Goal: Use online tool/utility: Utilize a website feature to perform a specific function

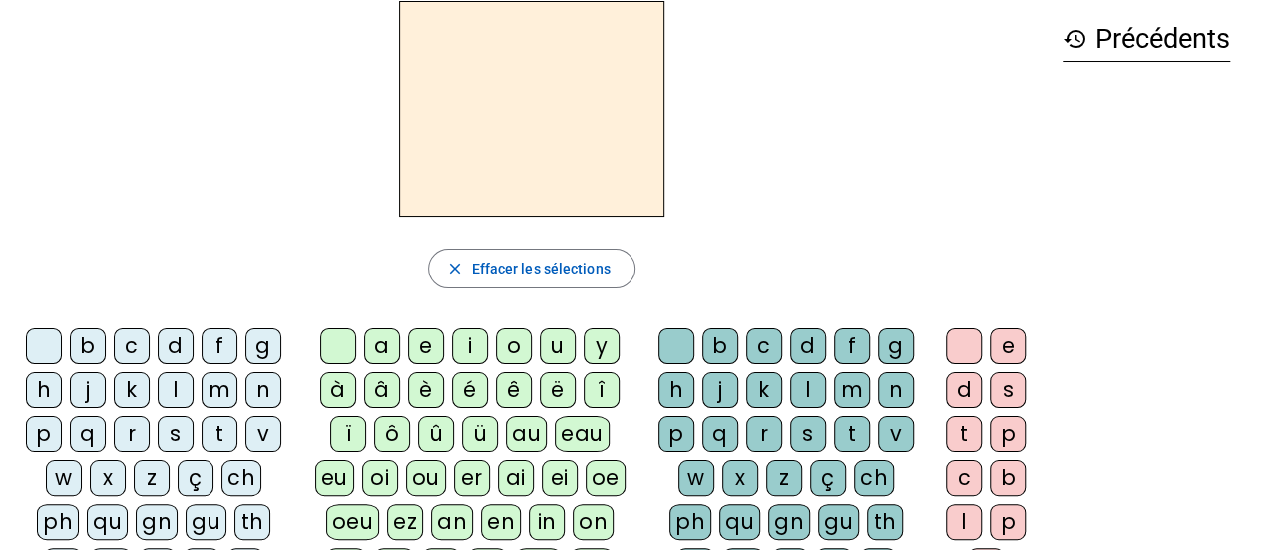
scroll to position [66, 0]
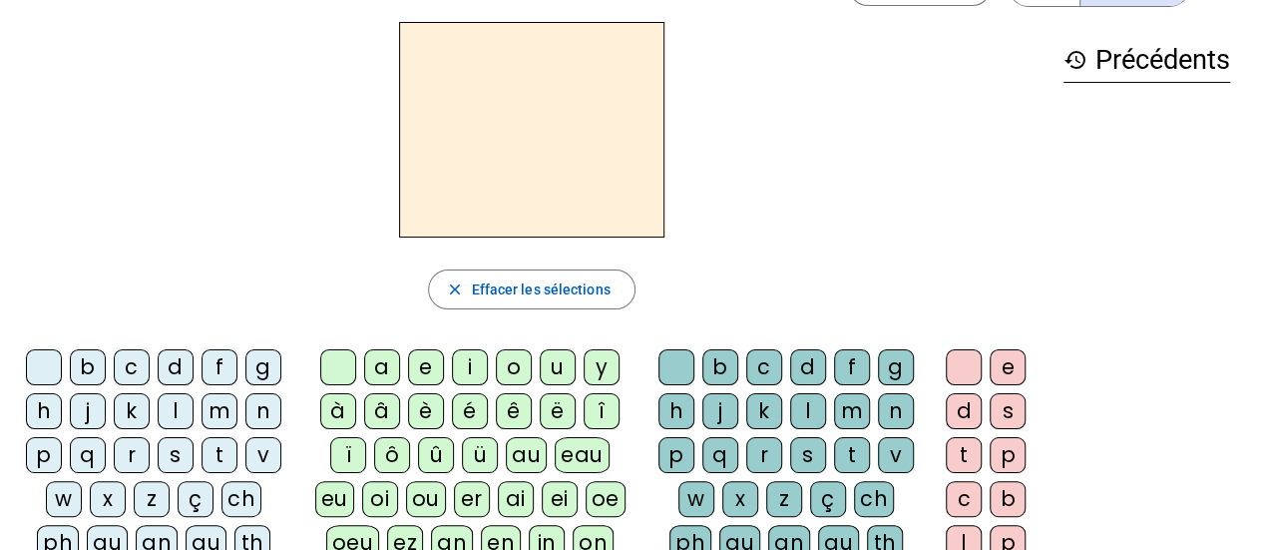
click at [96, 362] on div "b" at bounding box center [88, 367] width 36 height 36
click at [437, 356] on div "e" at bounding box center [426, 367] width 36 height 36
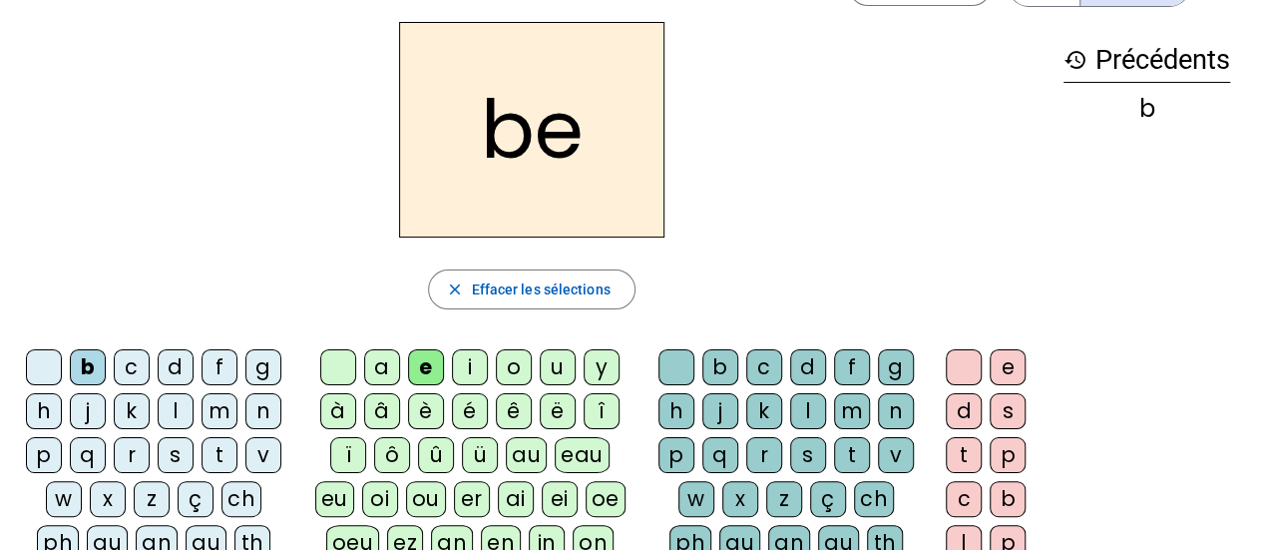
click at [754, 360] on div "c" at bounding box center [764, 367] width 36 height 36
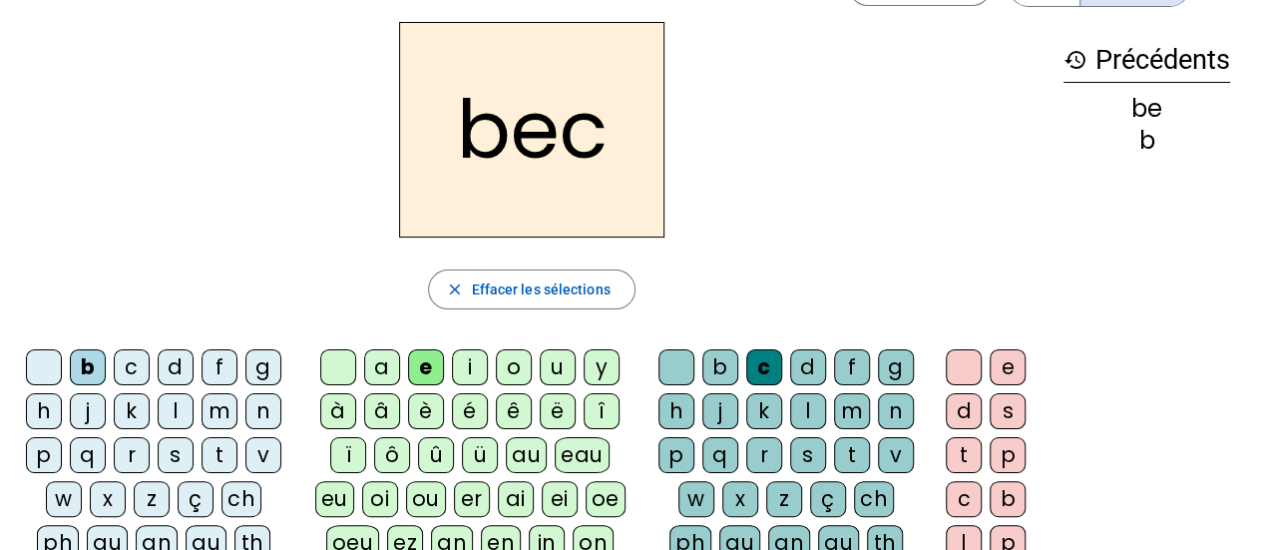
click at [178, 448] on div "s" at bounding box center [176, 455] width 36 height 36
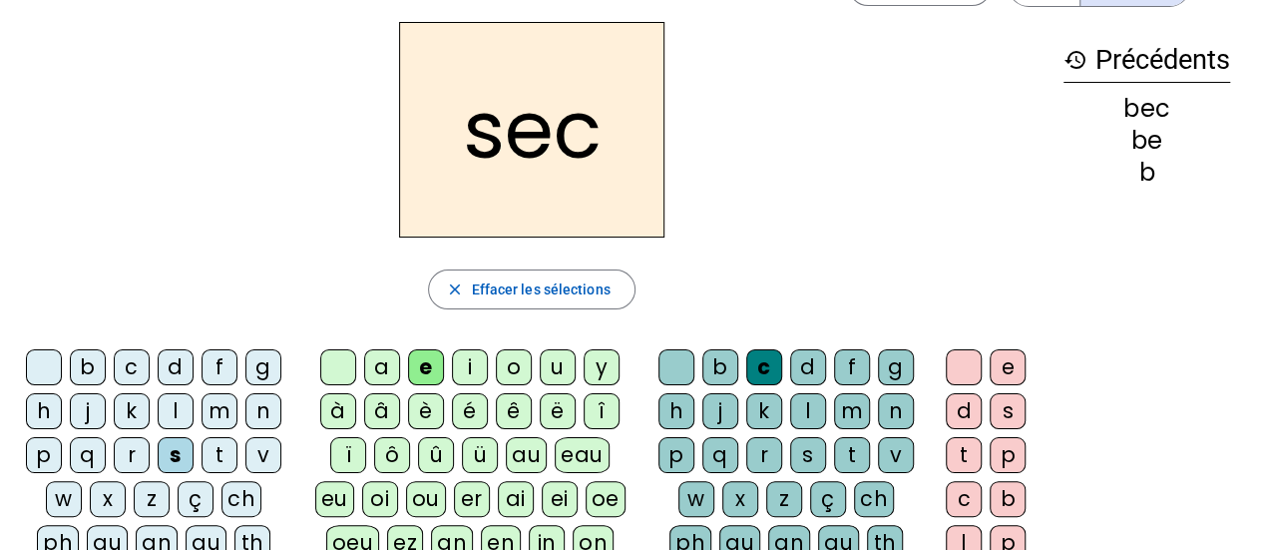
click at [380, 357] on div "a" at bounding box center [382, 367] width 36 height 36
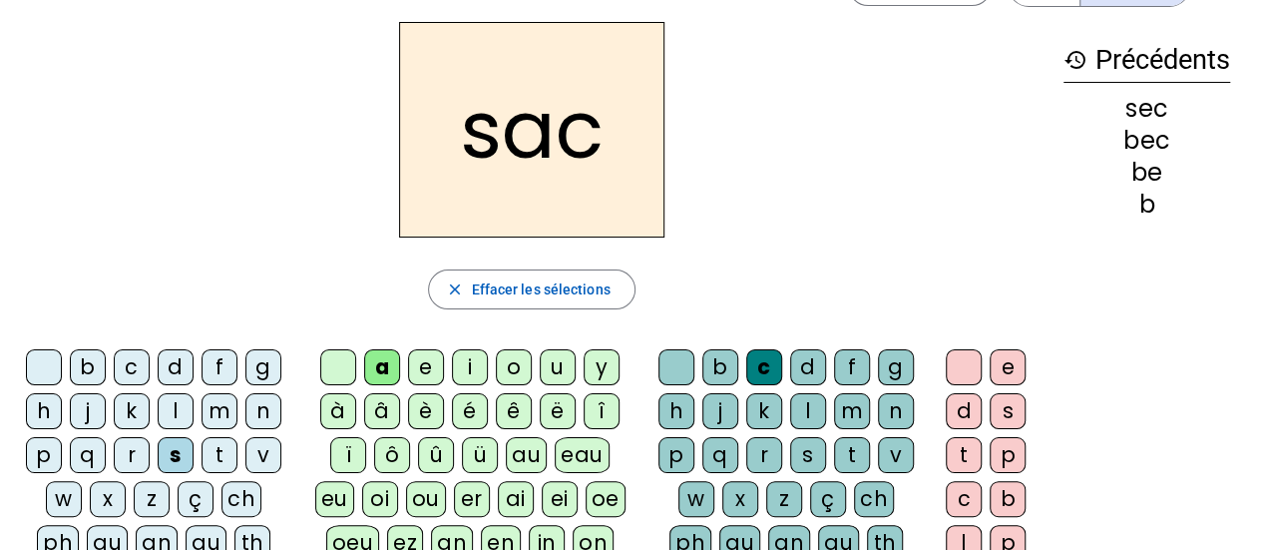
click at [674, 363] on div at bounding box center [676, 367] width 36 height 36
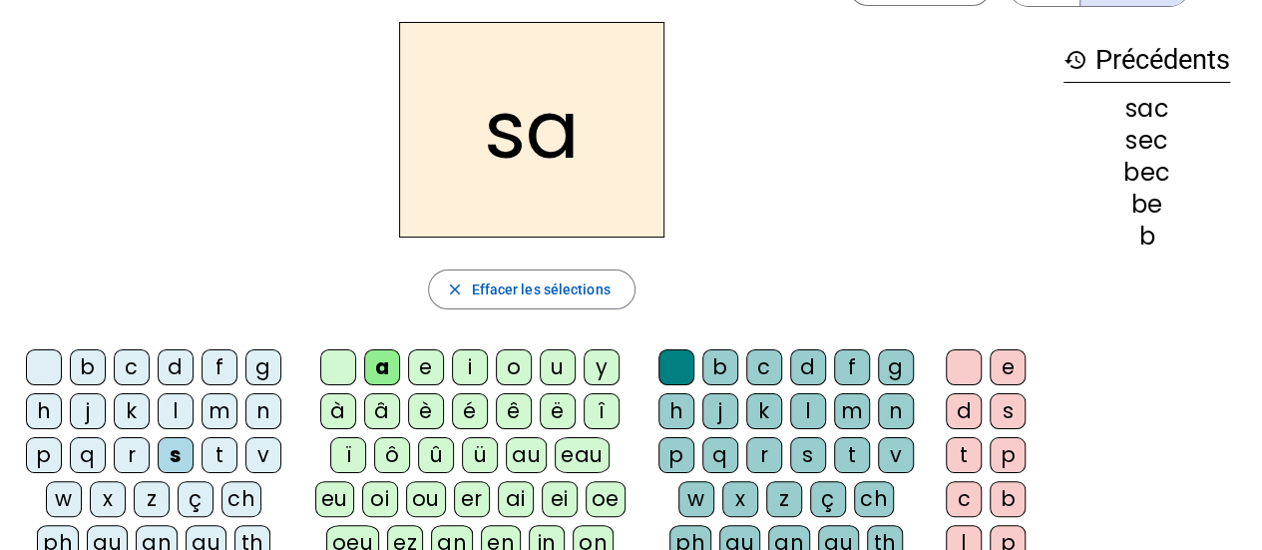
click at [259, 449] on div "v" at bounding box center [263, 455] width 36 height 36
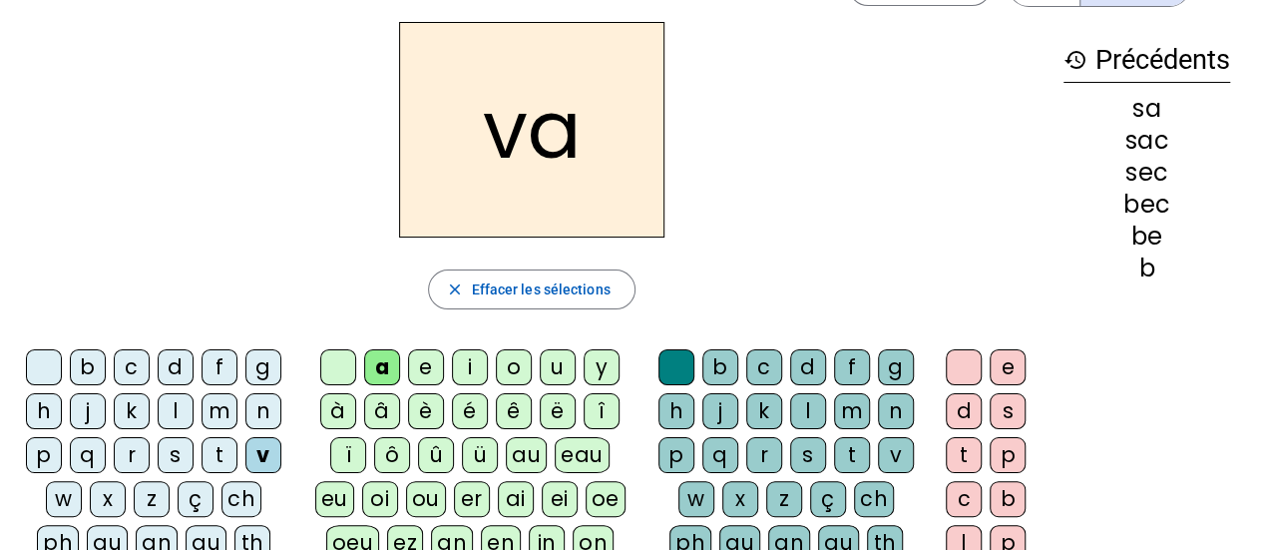
click at [804, 414] on div "l" at bounding box center [808, 411] width 36 height 36
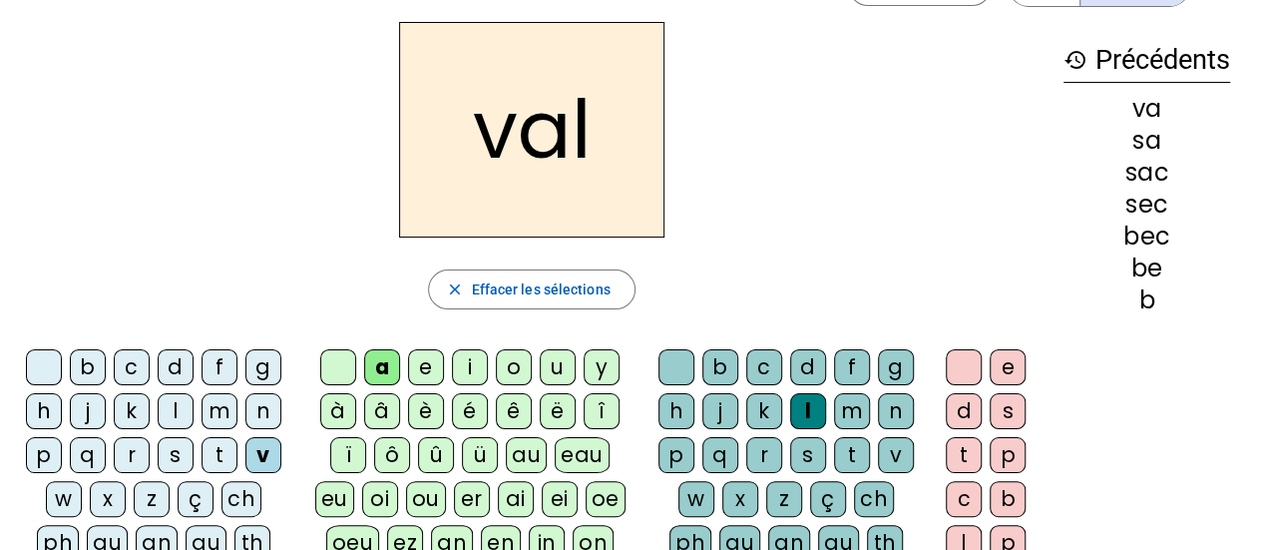
click at [210, 407] on div "m" at bounding box center [220, 411] width 36 height 36
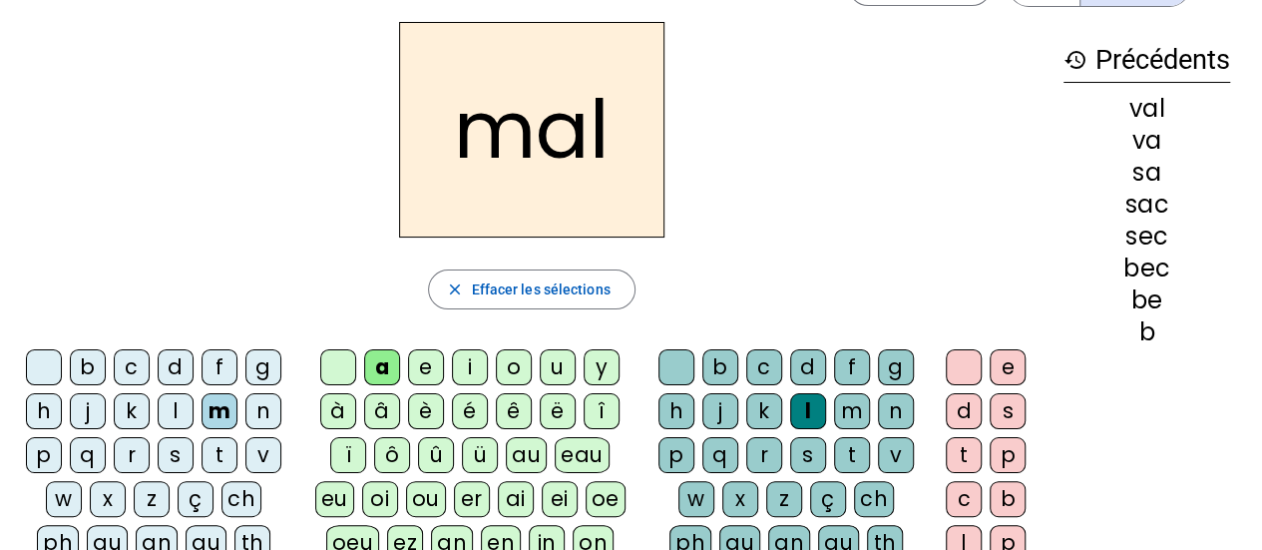
click at [464, 366] on div "i" at bounding box center [470, 367] width 36 height 36
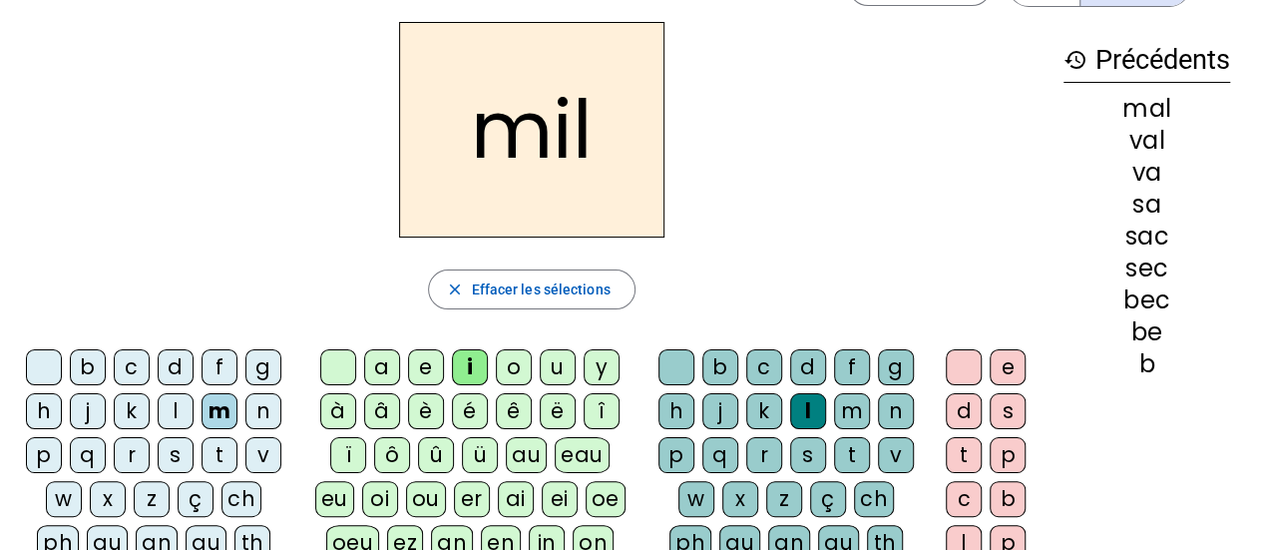
click at [219, 366] on div "f" at bounding box center [220, 367] width 36 height 36
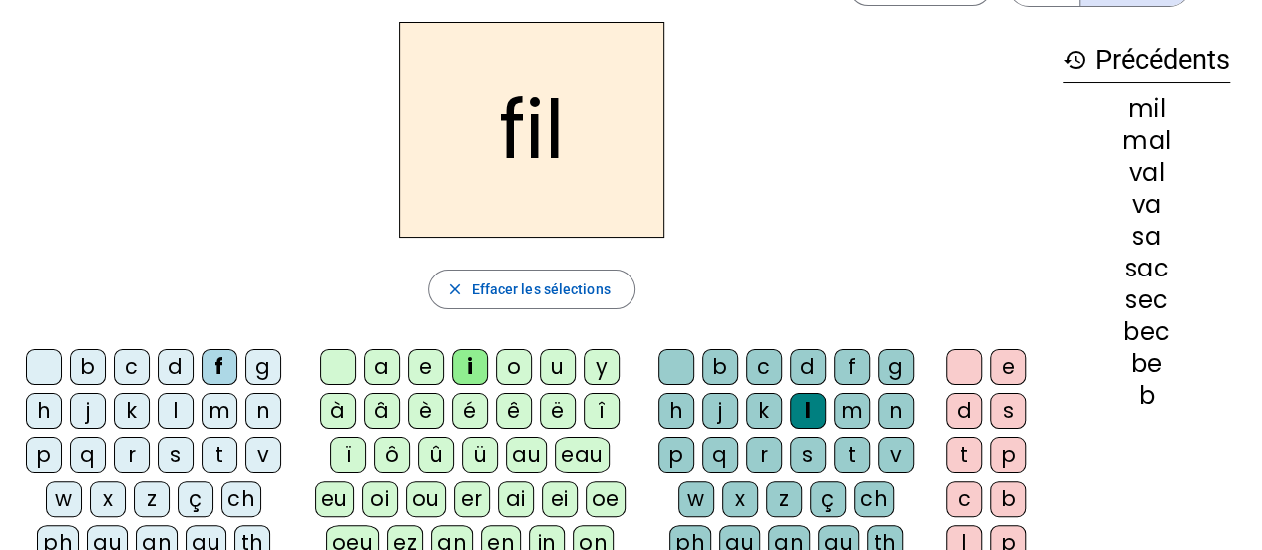
click at [178, 456] on div "s" at bounding box center [176, 455] width 36 height 36
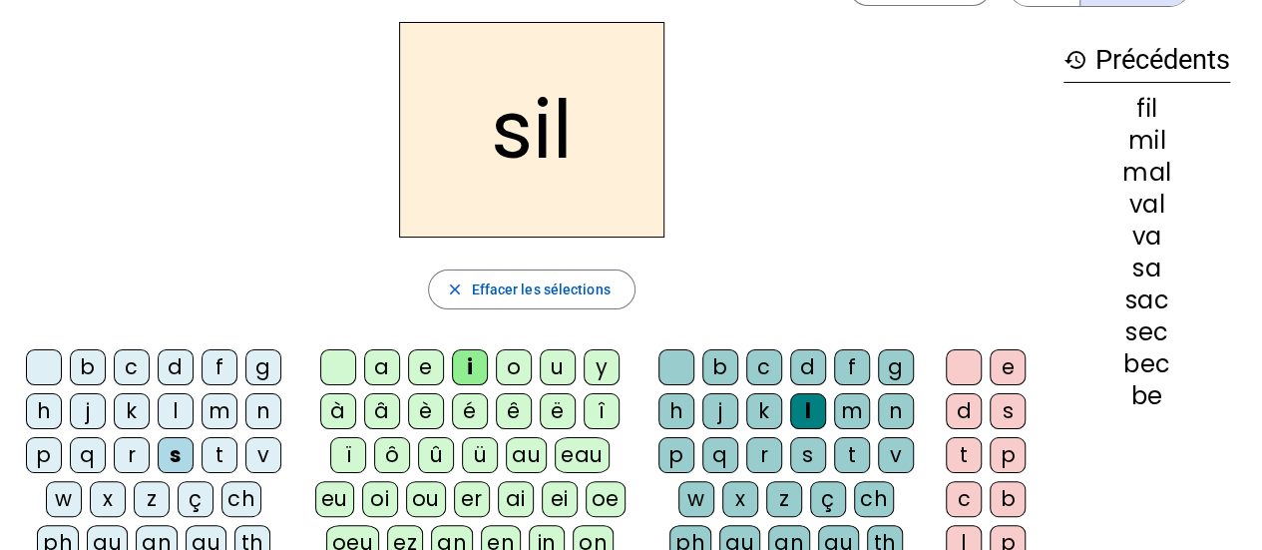
click at [385, 366] on div "a" at bounding box center [382, 367] width 36 height 36
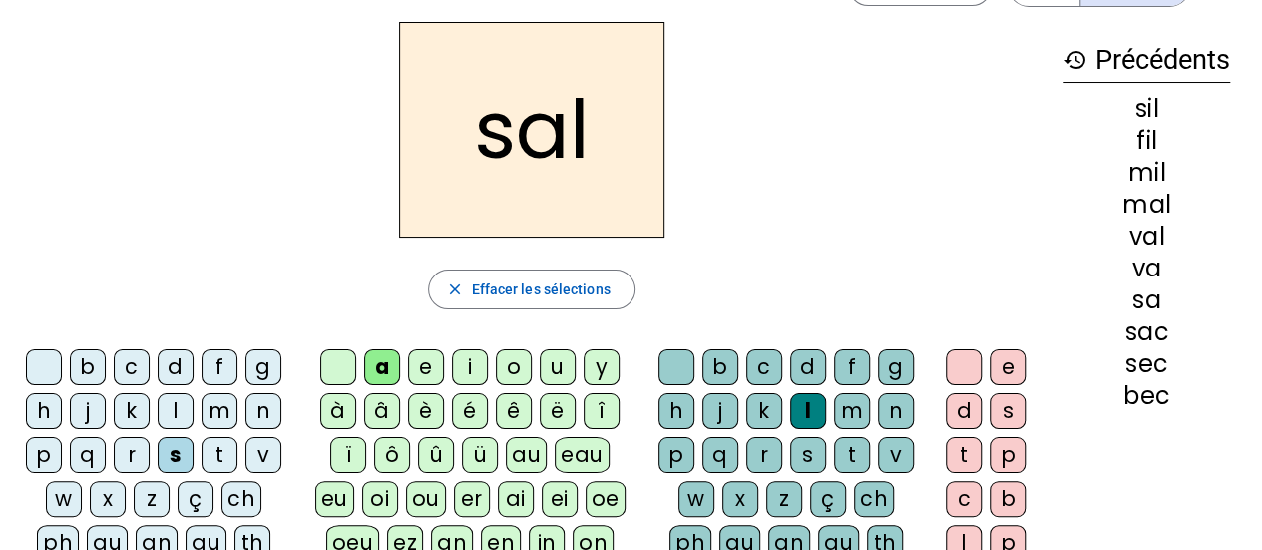
click at [513, 372] on div "o" at bounding box center [514, 367] width 36 height 36
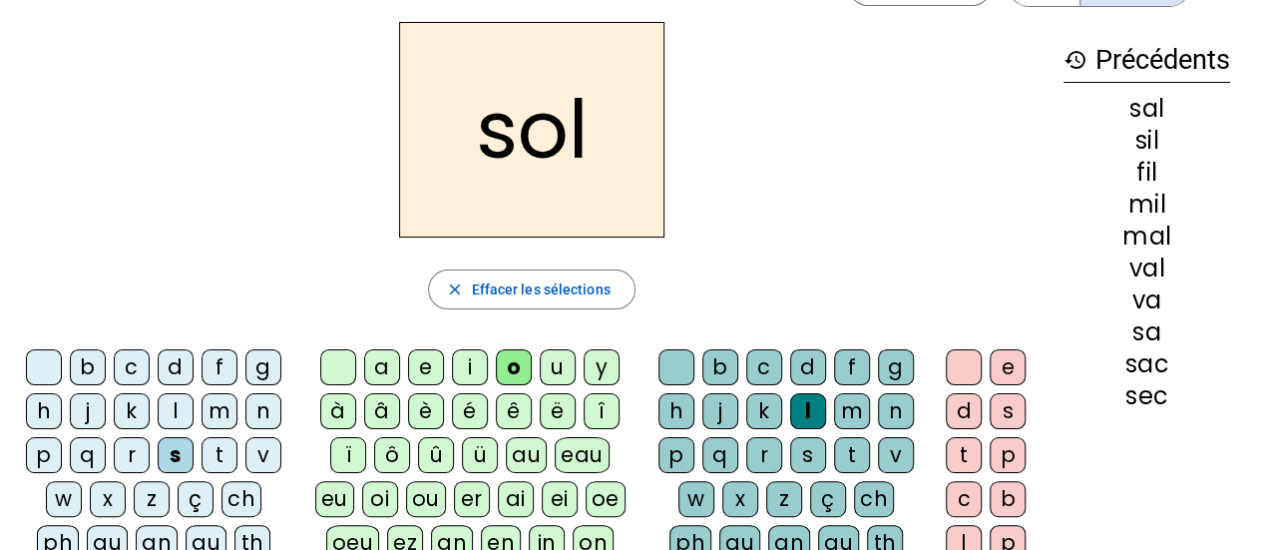
click at [426, 362] on div "e" at bounding box center [426, 367] width 36 height 36
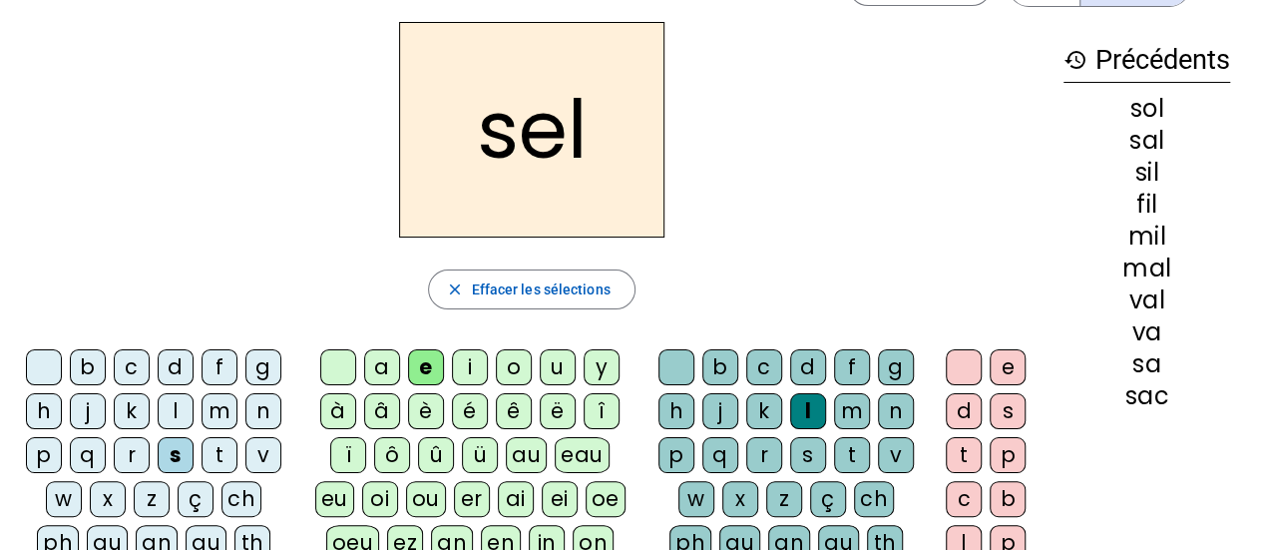
click at [258, 364] on div "g" at bounding box center [263, 367] width 36 height 36
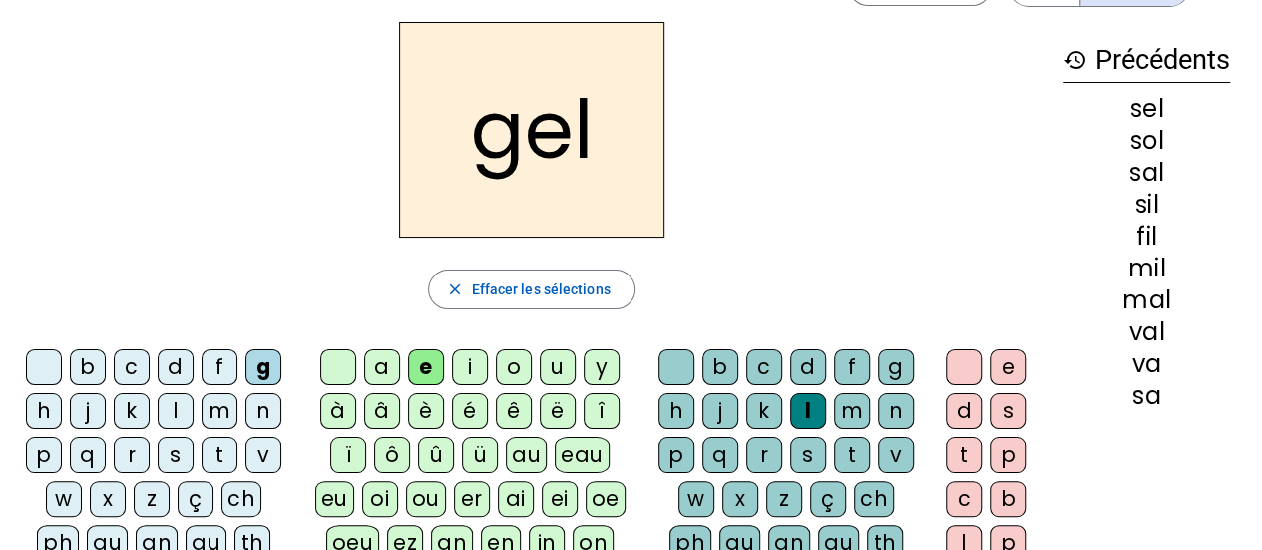
click at [93, 364] on div "b" at bounding box center [88, 367] width 36 height 36
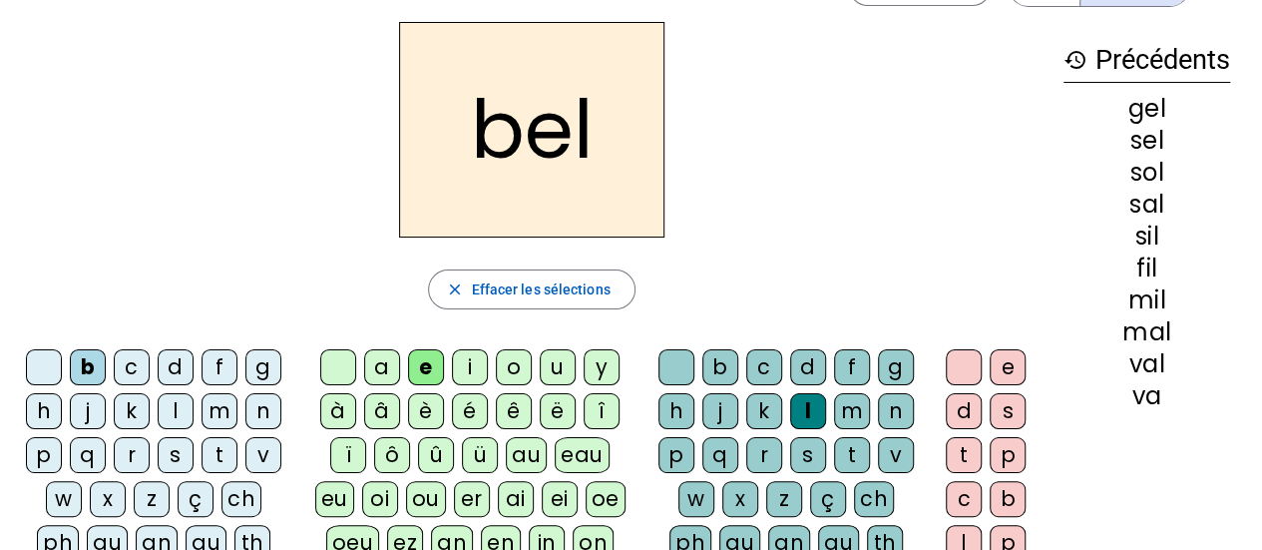
click at [223, 454] on div "t" at bounding box center [220, 455] width 36 height 36
